Goal: Task Accomplishment & Management: Manage account settings

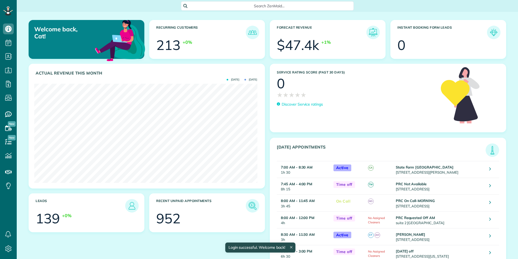
scroll to position [99, 223]
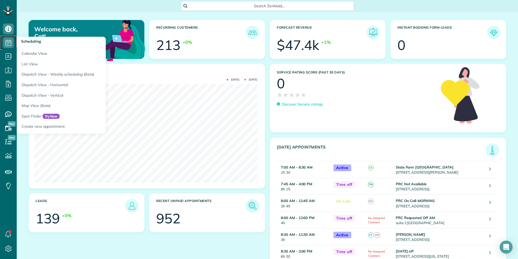
click at [10, 43] on use at bounding box center [9, 42] width 6 height 6
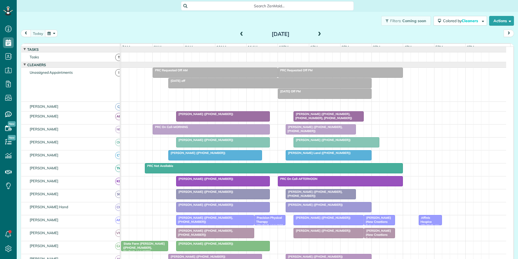
scroll to position [2, 2]
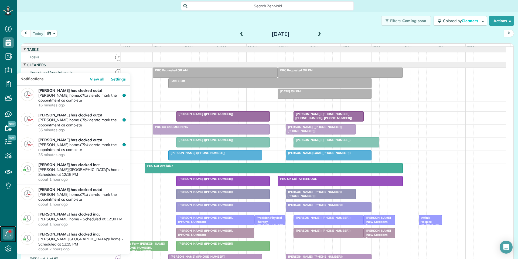
click at [10, 232] on link at bounding box center [8, 234] width 16 height 16
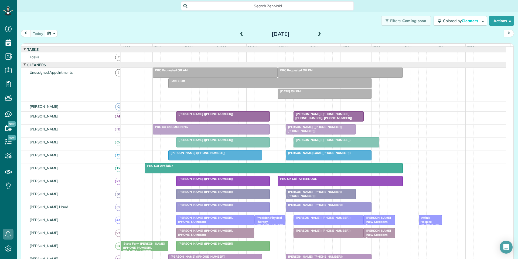
drag, startPoint x: 138, startPoint y: 13, endPoint x: 118, endPoint y: 21, distance: 21.3
click at [136, 15] on div "Filters: Coming soon Colored by Cleaners Color by Cleaner Color by Team Color b…" at bounding box center [267, 21] width 501 height 18
click at [52, 31] on button "button" at bounding box center [51, 33] width 12 height 7
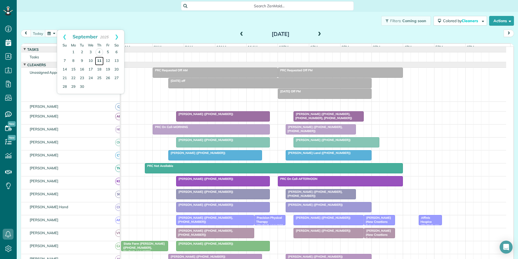
click at [99, 60] on link "11" at bounding box center [99, 61] width 9 height 9
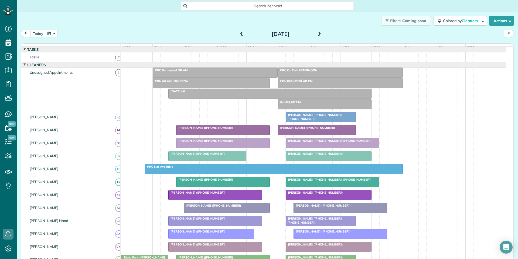
scroll to position [27, 0]
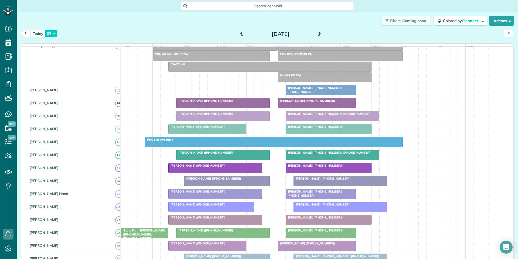
click at [54, 32] on button "button" at bounding box center [51, 33] width 12 height 7
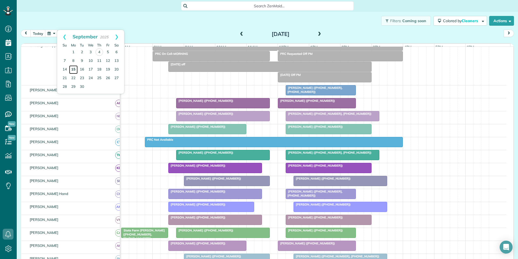
click at [74, 69] on link "15" at bounding box center [73, 69] width 9 height 9
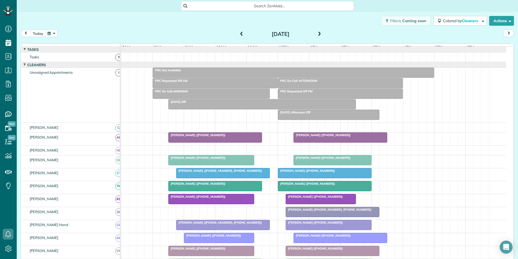
scroll to position [54, 0]
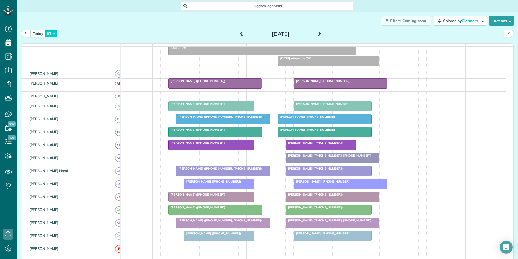
click at [51, 33] on button "button" at bounding box center [51, 33] width 12 height 7
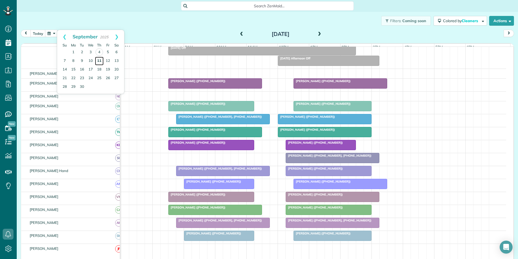
click at [100, 59] on link "11" at bounding box center [99, 61] width 9 height 9
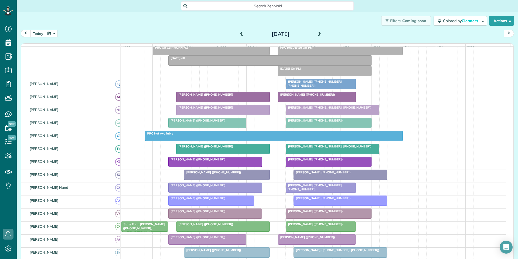
scroll to position [63, 0]
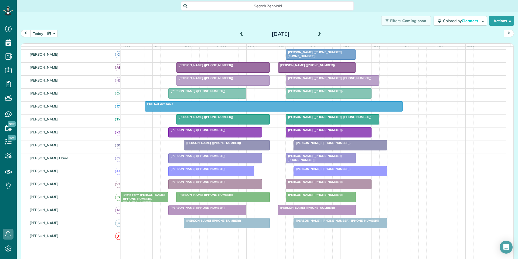
click at [207, 200] on link "[PERSON_NAME] ([PHONE_NUMBER])" at bounding box center [223, 197] width 94 height 10
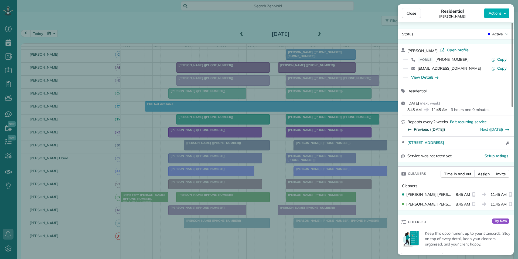
click at [429, 126] on span "Previous ([DATE])" at bounding box center [429, 128] width 31 height 5
click at [413, 13] on span "Close" at bounding box center [411, 13] width 10 height 5
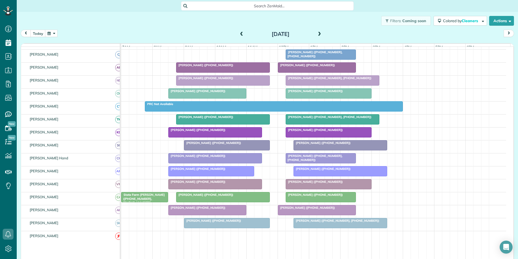
click at [50, 33] on button "button" at bounding box center [51, 33] width 12 height 7
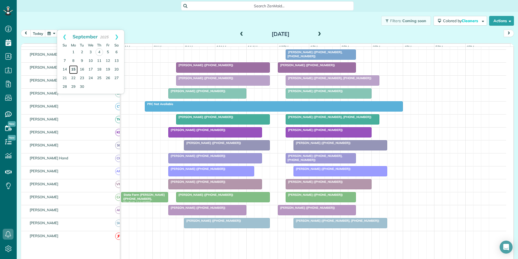
click at [75, 67] on link "15" at bounding box center [73, 69] width 9 height 9
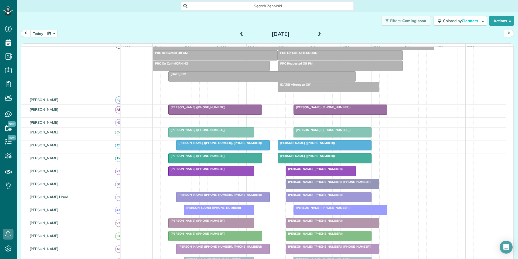
scroll to position [73, 0]
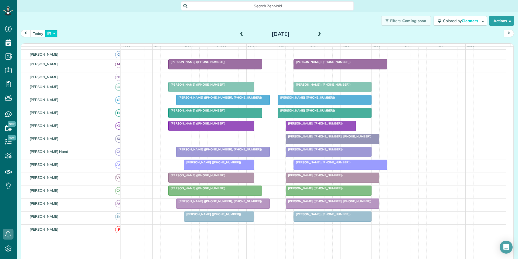
click at [51, 34] on button "button" at bounding box center [51, 33] width 12 height 7
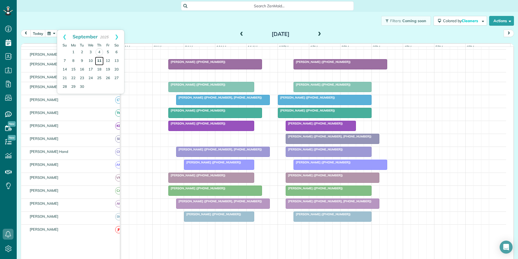
click at [99, 61] on link "11" at bounding box center [99, 61] width 9 height 9
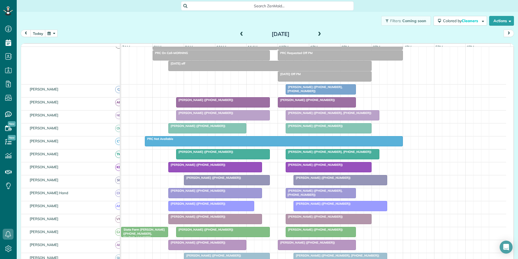
scroll to position [63, 0]
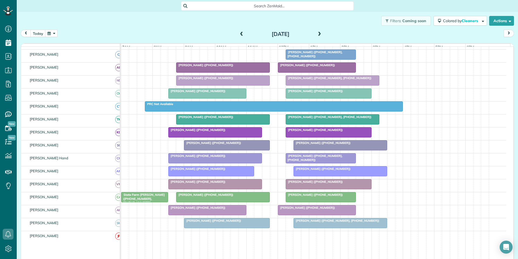
click at [50, 32] on button "button" at bounding box center [51, 33] width 12 height 7
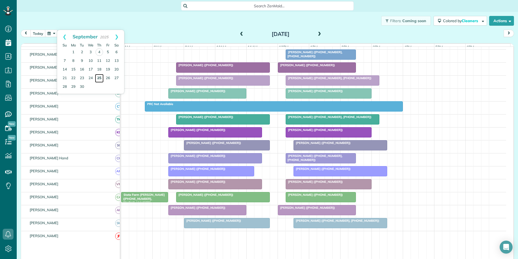
click at [98, 75] on link "25" at bounding box center [99, 78] width 9 height 9
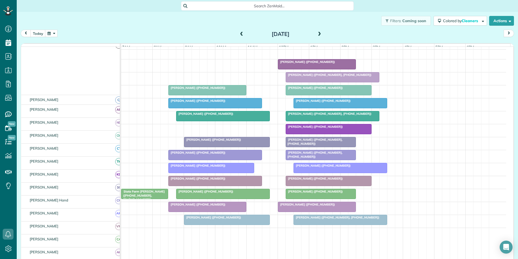
scroll to position [73, 0]
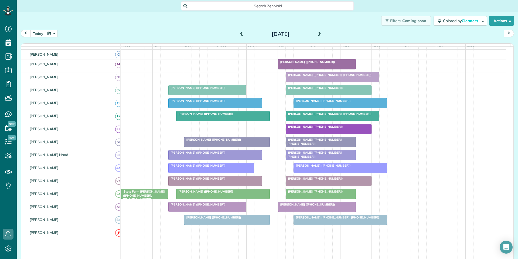
click at [50, 34] on button "button" at bounding box center [51, 33] width 12 height 7
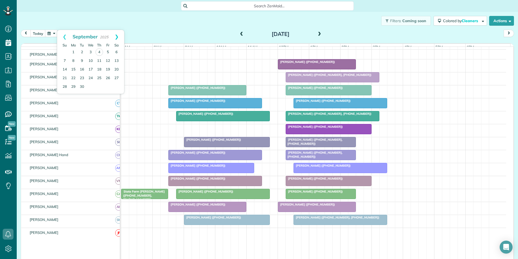
click at [116, 36] on link "Next" at bounding box center [116, 36] width 15 height 13
click at [97, 87] on link "27" at bounding box center [99, 86] width 9 height 9
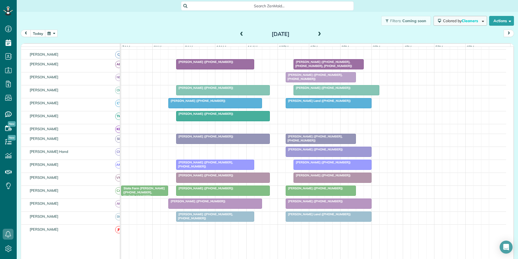
click at [463, 22] on span "Cleaners" at bounding box center [469, 20] width 17 height 5
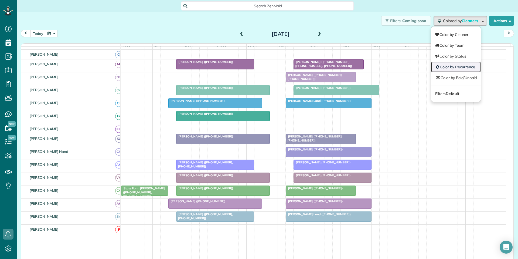
click at [445, 69] on link "Color by Recurrence" at bounding box center [456, 66] width 50 height 11
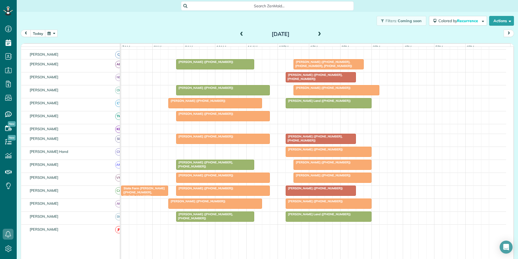
click at [239, 32] on span at bounding box center [242, 34] width 6 height 5
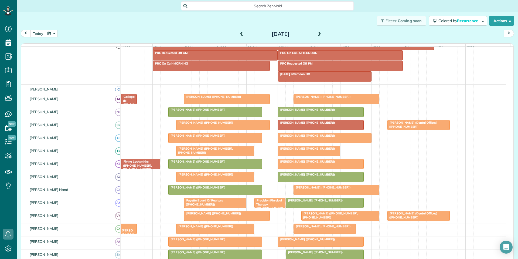
scroll to position [63, 0]
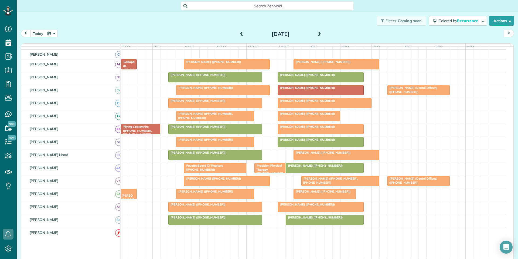
click at [240, 33] on span at bounding box center [242, 34] width 6 height 5
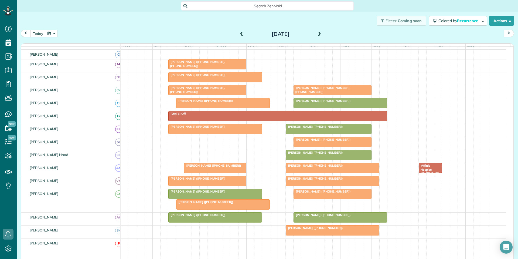
click at [240, 33] on span at bounding box center [242, 34] width 6 height 5
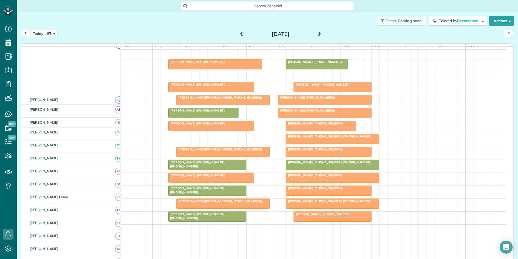
scroll to position [73, 0]
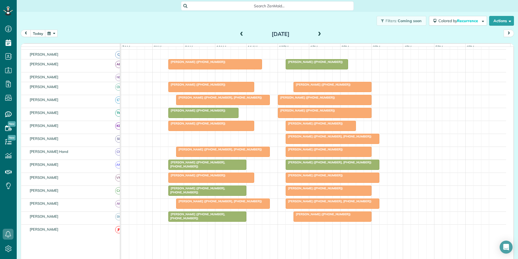
click at [53, 32] on button "button" at bounding box center [51, 33] width 12 height 7
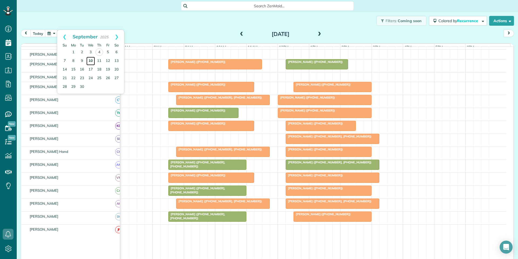
click at [92, 60] on link "10" at bounding box center [90, 61] width 9 height 9
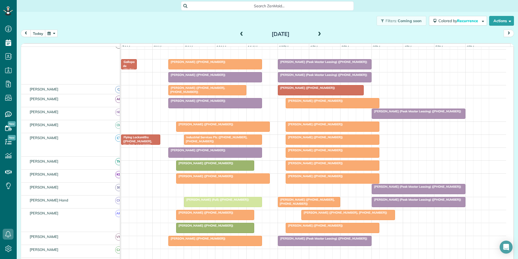
scroll to position [63, 0]
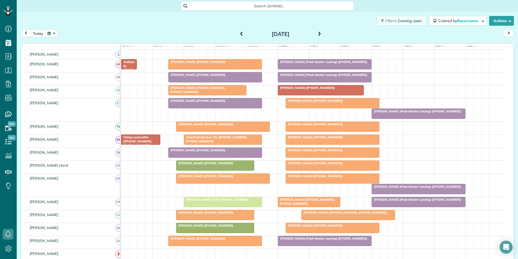
click at [52, 33] on button "button" at bounding box center [51, 33] width 12 height 7
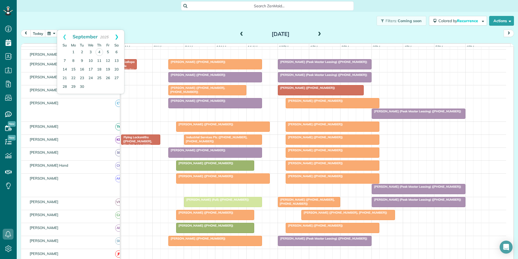
click at [118, 33] on link "Next" at bounding box center [116, 36] width 15 height 13
click at [117, 35] on link "Next" at bounding box center [116, 36] width 15 height 13
click at [99, 85] on link "27" at bounding box center [99, 86] width 9 height 9
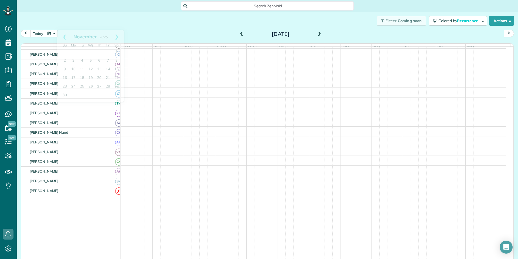
scroll to position [73, 0]
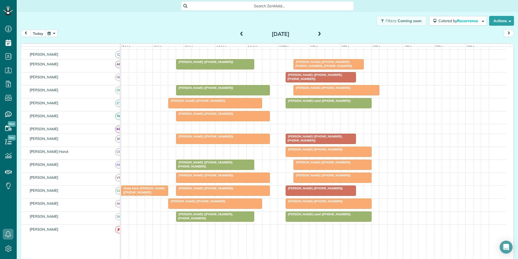
click at [240, 32] on span at bounding box center [242, 34] width 6 height 5
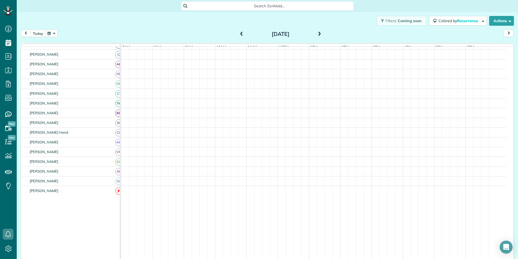
scroll to position [63, 0]
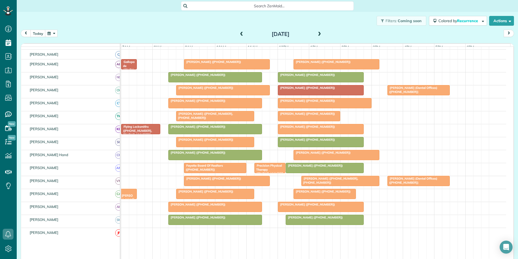
click at [240, 32] on span at bounding box center [242, 34] width 6 height 5
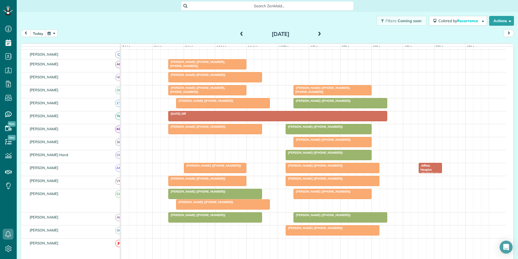
click at [240, 32] on span at bounding box center [242, 34] width 6 height 5
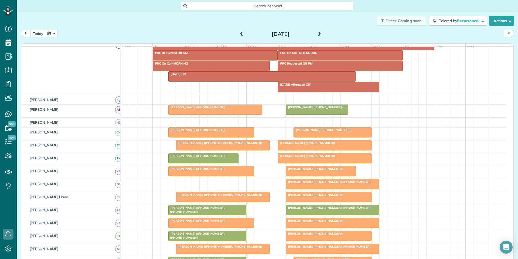
scroll to position [0, 0]
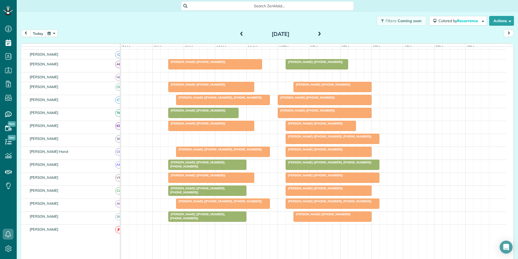
click at [318, 32] on span at bounding box center [319, 34] width 6 height 5
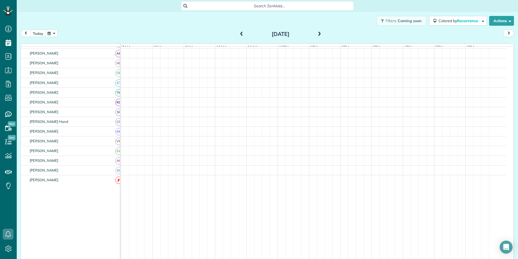
scroll to position [28, 0]
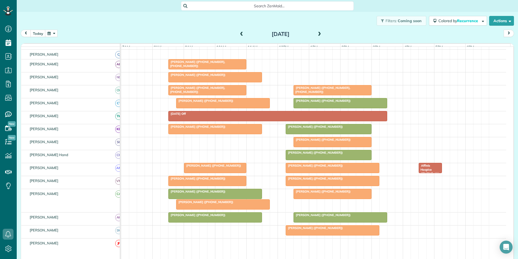
click at [318, 32] on span at bounding box center [319, 34] width 6 height 5
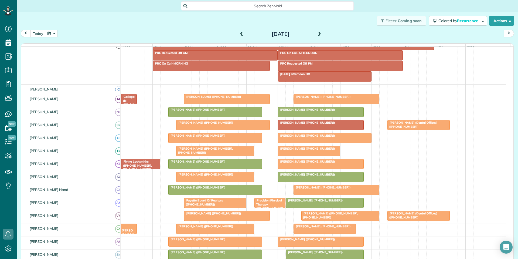
click at [318, 32] on span at bounding box center [319, 34] width 6 height 5
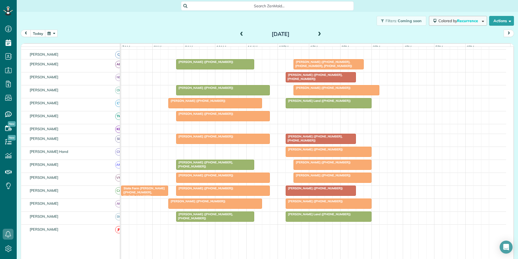
click at [447, 22] on span "Colored by Recurrence" at bounding box center [459, 20] width 42 height 5
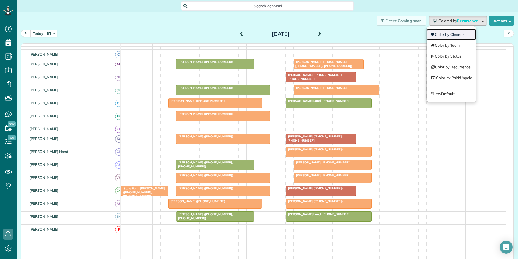
click at [447, 35] on link "Color by Cleaner" at bounding box center [451, 34] width 50 height 11
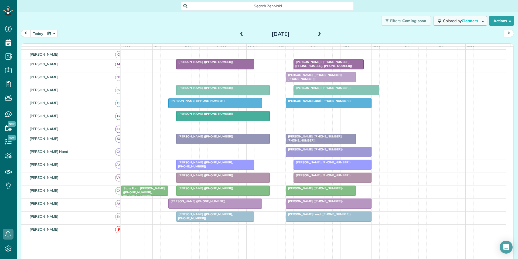
click at [453, 20] on span "Colored by Cleaners" at bounding box center [461, 20] width 37 height 5
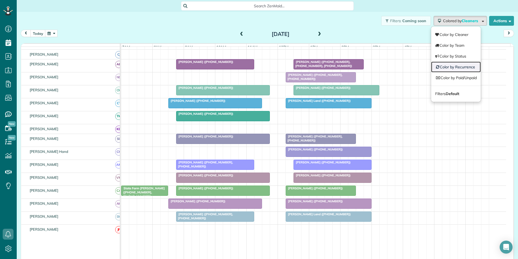
drag, startPoint x: 454, startPoint y: 67, endPoint x: 467, endPoint y: 55, distance: 18.3
click at [454, 67] on link "Color by Recurrence" at bounding box center [456, 66] width 50 height 11
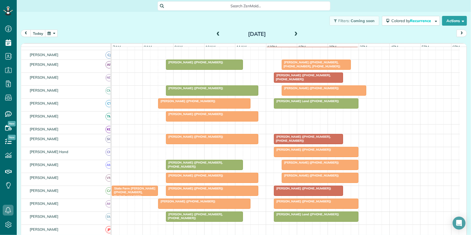
drag, startPoint x: 517, startPoint y: 1, endPoint x: 181, endPoint y: 22, distance: 336.6
click at [181, 22] on div "Filters: Coming soon Colored by Recurrence Color by Cleaner Color by Team Color…" at bounding box center [244, 21] width 454 height 18
click at [215, 32] on span at bounding box center [218, 34] width 6 height 5
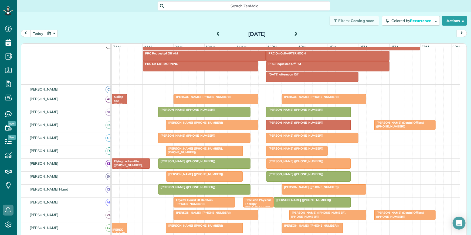
scroll to position [62, 0]
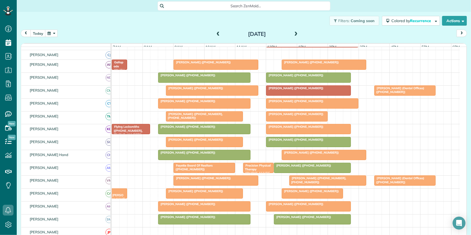
click at [215, 32] on span at bounding box center [218, 34] width 6 height 5
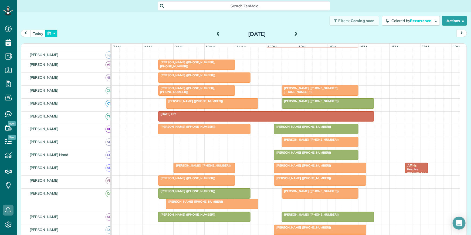
click at [54, 34] on button "button" at bounding box center [51, 33] width 12 height 7
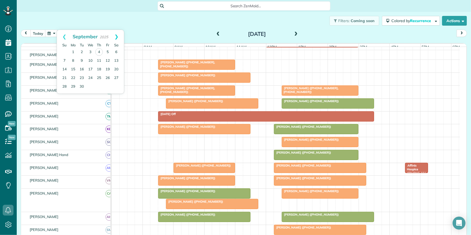
click at [118, 35] on link "Next" at bounding box center [116, 36] width 15 height 13
click at [108, 85] on link "28" at bounding box center [107, 86] width 9 height 9
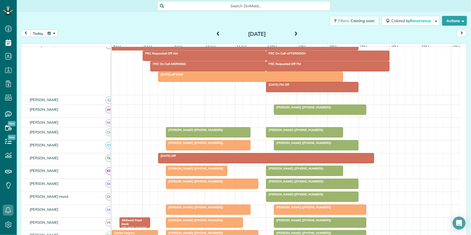
scroll to position [73, 0]
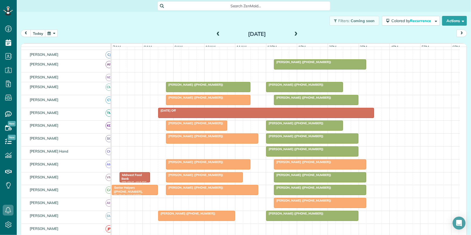
click at [50, 31] on button "button" at bounding box center [51, 33] width 12 height 7
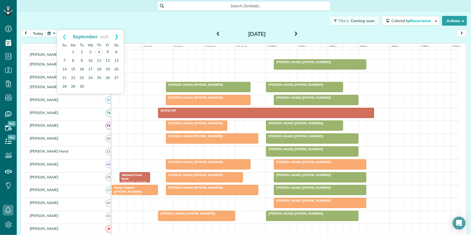
click at [116, 34] on link "Next" at bounding box center [116, 36] width 15 height 13
click at [89, 78] on link "24" at bounding box center [90, 78] width 9 height 9
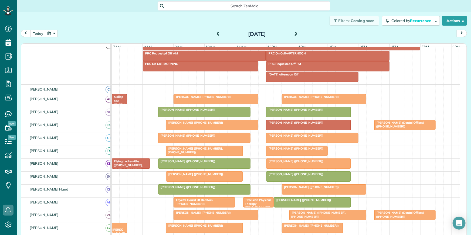
scroll to position [62, 0]
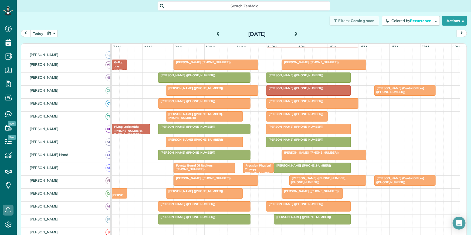
click at [293, 32] on span at bounding box center [296, 34] width 6 height 5
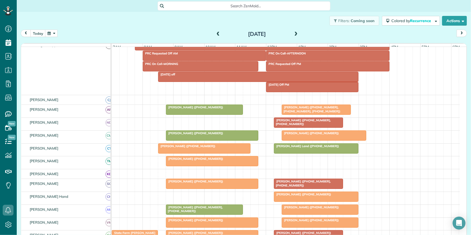
scroll to position [73, 0]
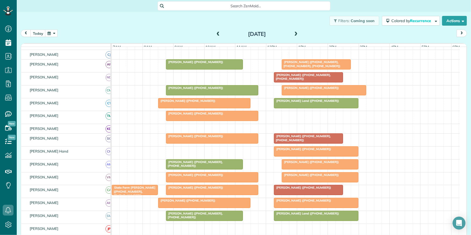
click at [296, 32] on span at bounding box center [296, 34] width 6 height 5
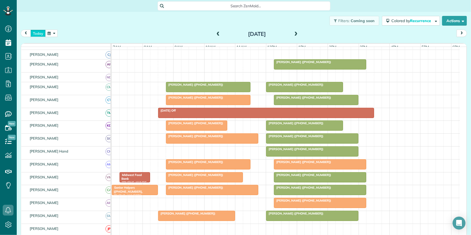
click at [39, 31] on button "today" at bounding box center [37, 33] width 15 height 7
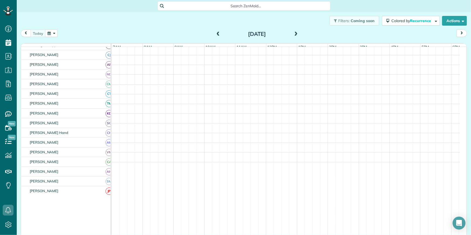
scroll to position [51, 0]
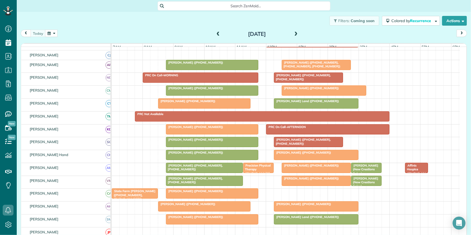
click at [310, 81] on div "[PERSON_NAME] ([PHONE_NUMBER], [PHONE_NUMBER])" at bounding box center [308, 77] width 66 height 8
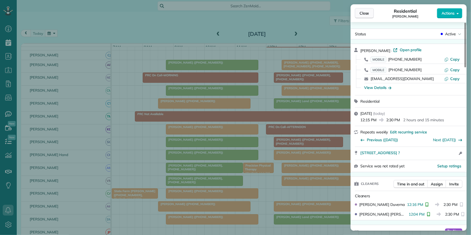
click at [366, 12] on span "Close" at bounding box center [364, 13] width 10 height 5
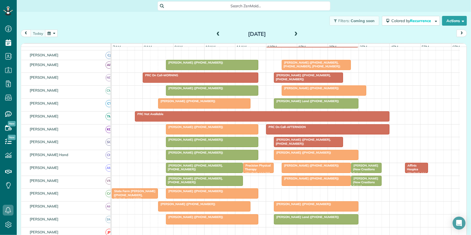
click at [317, 171] on div at bounding box center [316, 168] width 68 height 10
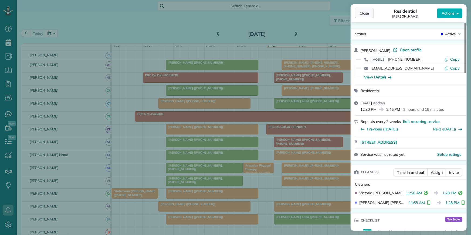
click at [368, 13] on span "Close" at bounding box center [364, 13] width 10 height 5
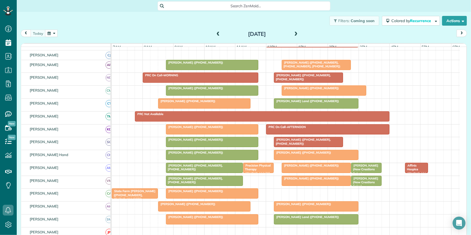
click at [295, 33] on span at bounding box center [296, 34] width 6 height 5
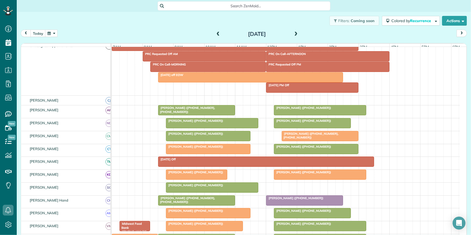
scroll to position [24, 0]
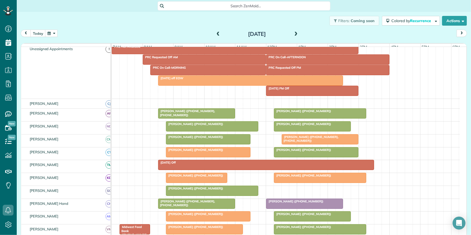
click at [301, 59] on div "PRC On Call-AFTERNOON" at bounding box center [327, 57] width 120 height 4
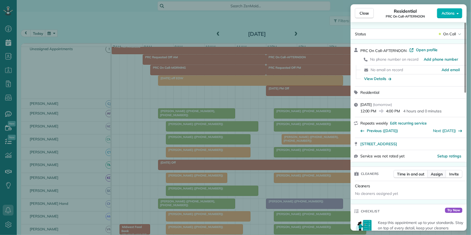
click at [439, 175] on span "Assign" at bounding box center [436, 173] width 12 height 5
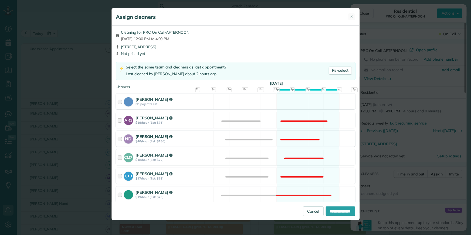
scroll to position [147, 0]
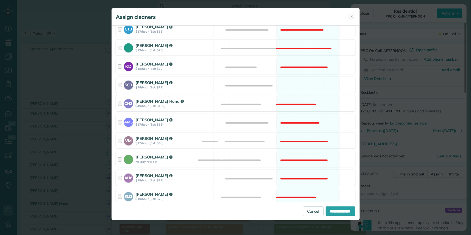
click at [295, 81] on div "SC3 [PERSON_NAME] $18/hour (Est: $72) Available" at bounding box center [235, 85] width 239 height 16
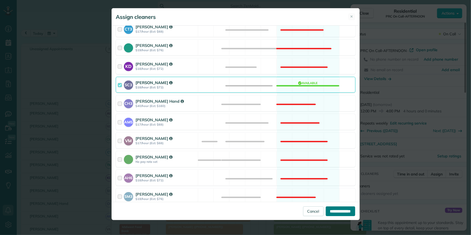
click at [338, 211] on input "**********" at bounding box center [339, 212] width 29 height 10
type input "**********"
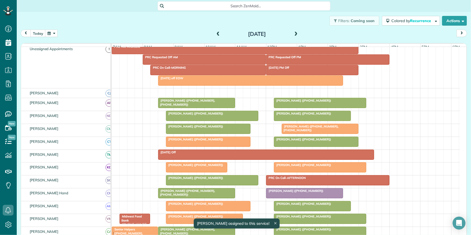
scroll to position [13, 0]
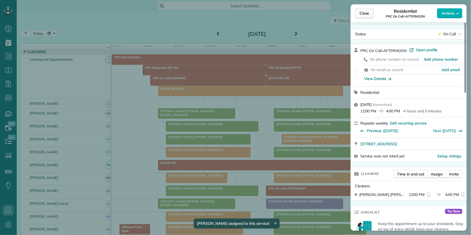
click at [364, 13] on span "Close" at bounding box center [364, 13] width 10 height 5
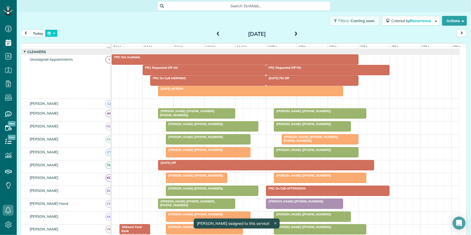
click at [52, 32] on button "button" at bounding box center [51, 33] width 12 height 7
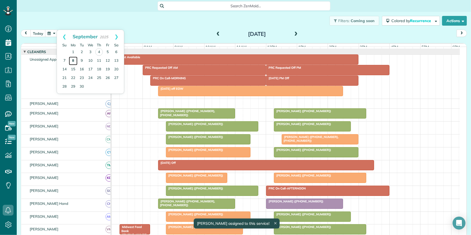
click at [72, 59] on link "8" at bounding box center [73, 61] width 9 height 9
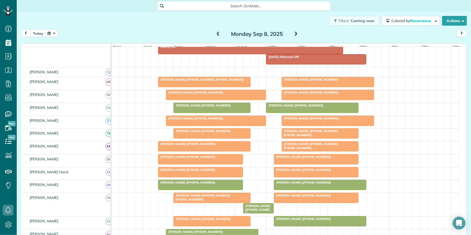
scroll to position [87, 0]
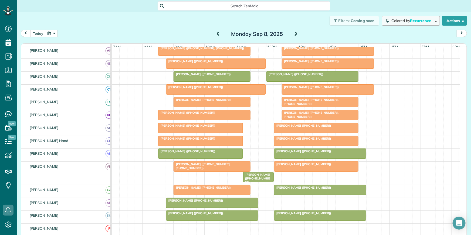
click at [401, 20] on span "Colored by Recurrence" at bounding box center [412, 20] width 42 height 5
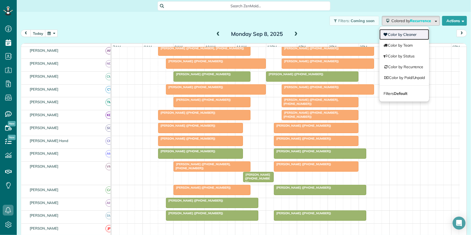
click at [400, 33] on link "Color by Cleaner" at bounding box center [404, 34] width 50 height 11
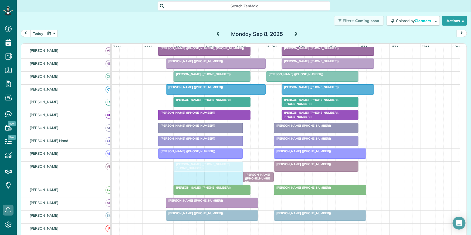
drag, startPoint x: 248, startPoint y: 168, endPoint x: 242, endPoint y: 169, distance: 6.6
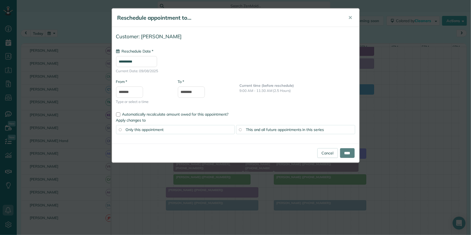
type input "**********"
click at [345, 153] on input "****" at bounding box center [347, 153] width 15 height 10
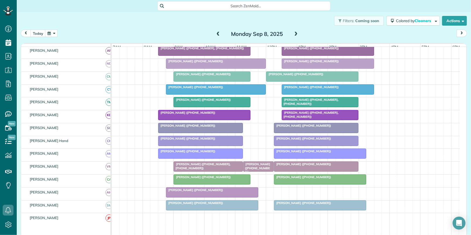
scroll to position [62, 0]
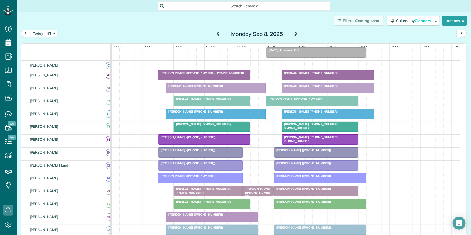
click at [294, 33] on span at bounding box center [296, 34] width 6 height 5
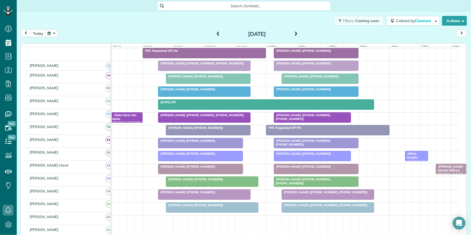
scroll to position [66, 0]
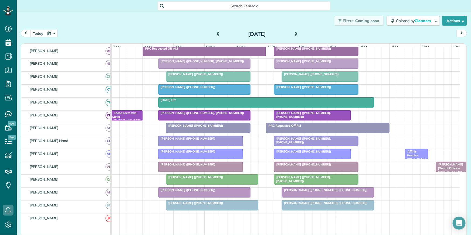
click at [294, 32] on span at bounding box center [296, 34] width 6 height 5
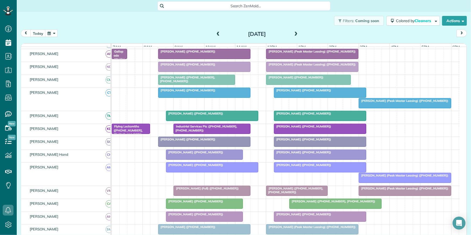
scroll to position [97, 0]
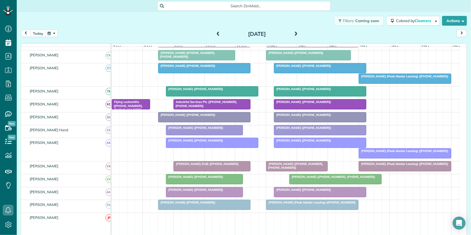
click at [51, 33] on button "button" at bounding box center [51, 33] width 12 height 7
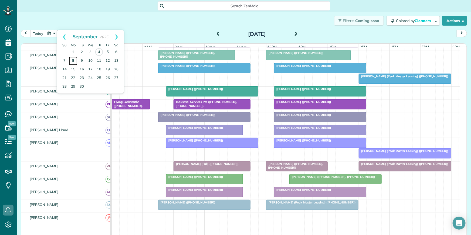
click at [73, 59] on link "8" at bounding box center [73, 61] width 9 height 9
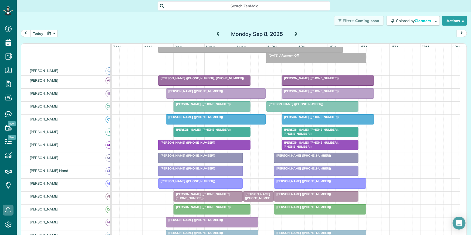
scroll to position [108, 0]
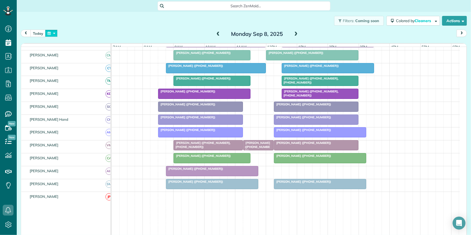
click at [54, 33] on button "button" at bounding box center [51, 33] width 12 height 7
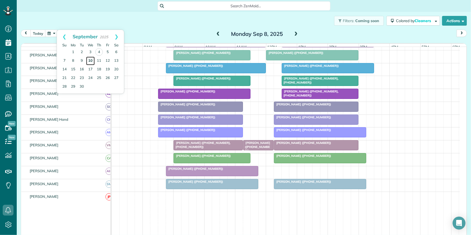
click at [90, 59] on link "10" at bounding box center [90, 61] width 9 height 9
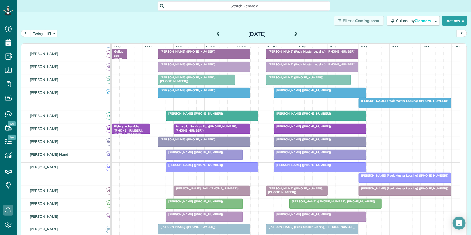
click at [294, 32] on span at bounding box center [296, 34] width 6 height 5
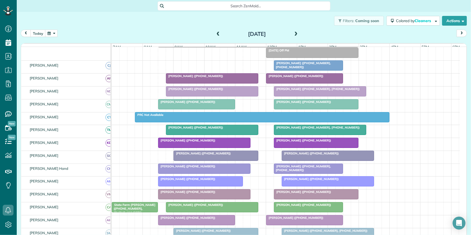
click at [294, 33] on span at bounding box center [296, 34] width 6 height 5
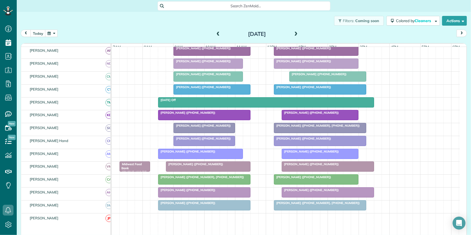
click at [48, 34] on button "button" at bounding box center [51, 33] width 12 height 7
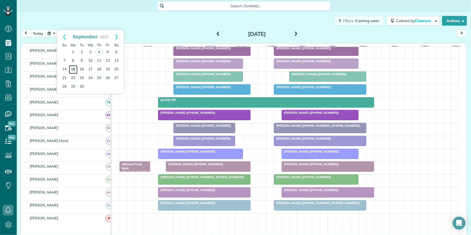
click at [72, 68] on link "15" at bounding box center [73, 69] width 9 height 9
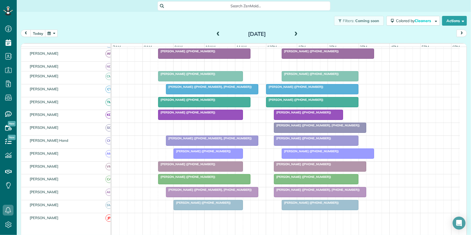
click at [199, 166] on span "[PERSON_NAME] ([PHONE_NUMBER])" at bounding box center [187, 164] width 58 height 4
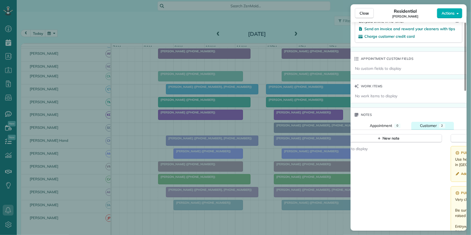
click at [423, 126] on span "Customer" at bounding box center [428, 125] width 17 height 5
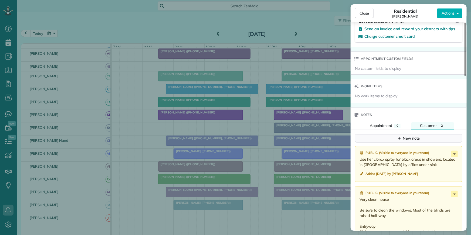
click at [409, 139] on div "New note" at bounding box center [408, 139] width 23 height 6
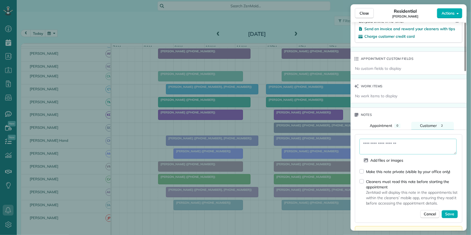
click at [388, 142] on textarea at bounding box center [407, 147] width 97 height 16
click at [365, 143] on textarea "********" at bounding box center [407, 147] width 97 height 16
click at [385, 142] on textarea "*******" at bounding box center [407, 147] width 97 height 16
type textarea "**********"
click at [452, 213] on span "Save" at bounding box center [449, 214] width 9 height 5
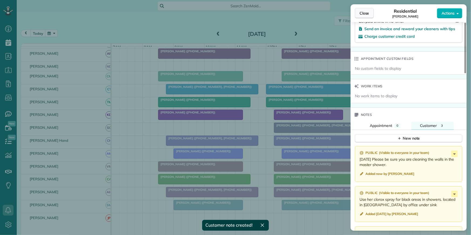
click at [369, 13] on span "Close" at bounding box center [364, 13] width 10 height 5
